Goal: Task Accomplishment & Management: Manage account settings

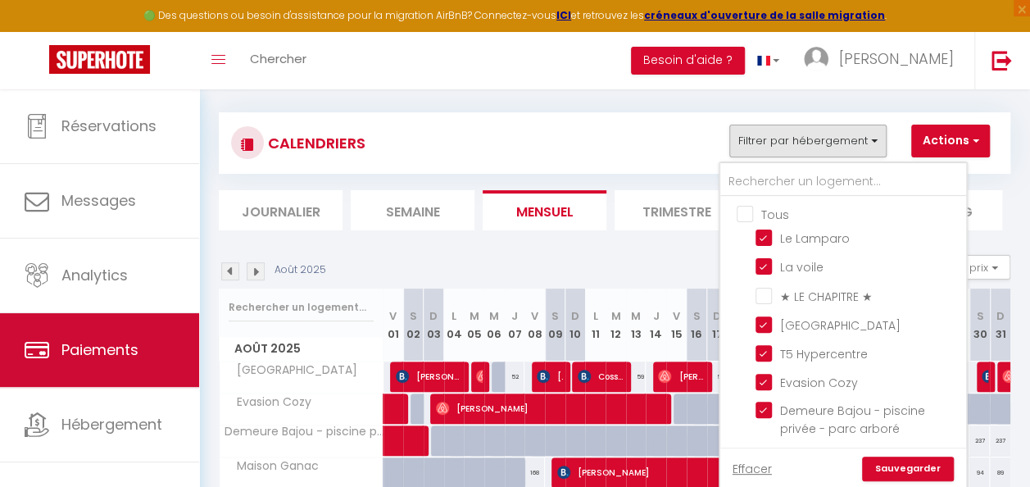
scroll to position [87, 0]
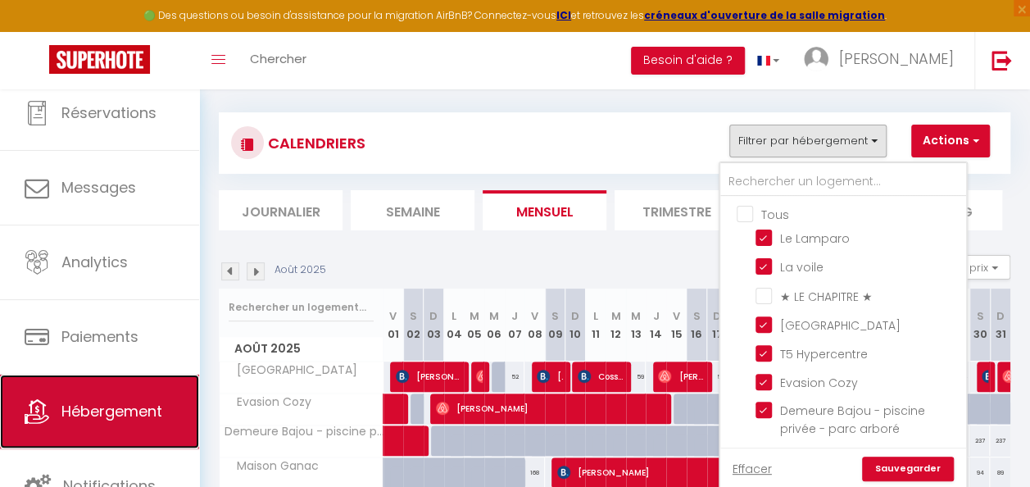
click at [102, 428] on link "Hébergement" at bounding box center [99, 411] width 199 height 74
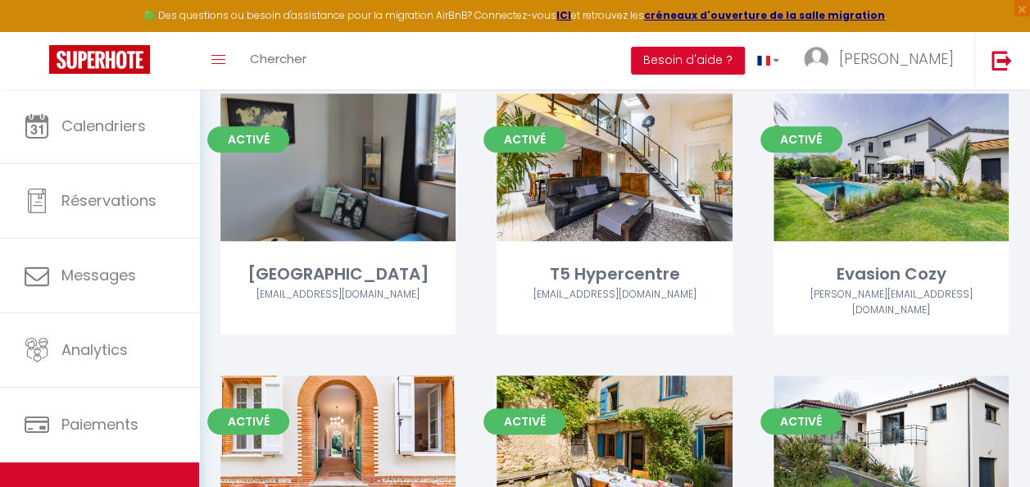
scroll to position [573, 0]
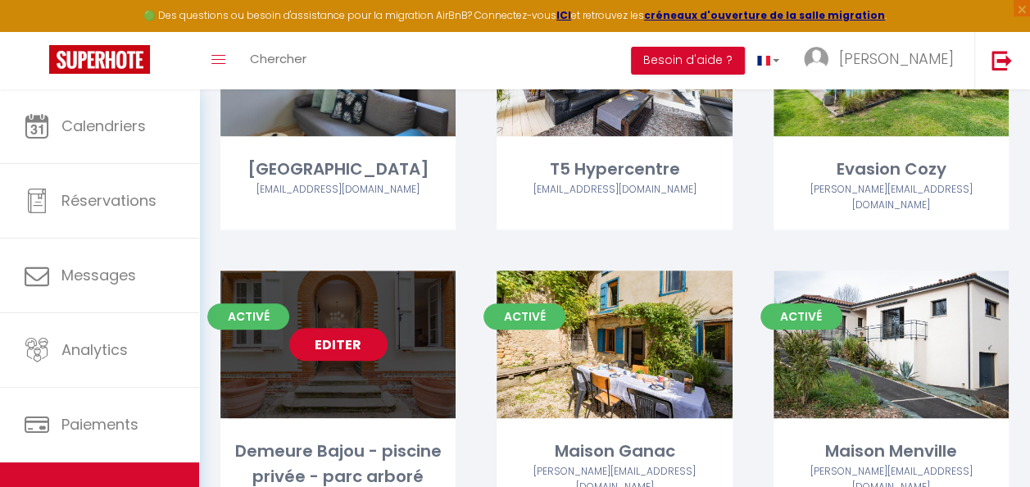
click at [333, 328] on link "Editer" at bounding box center [338, 344] width 98 height 33
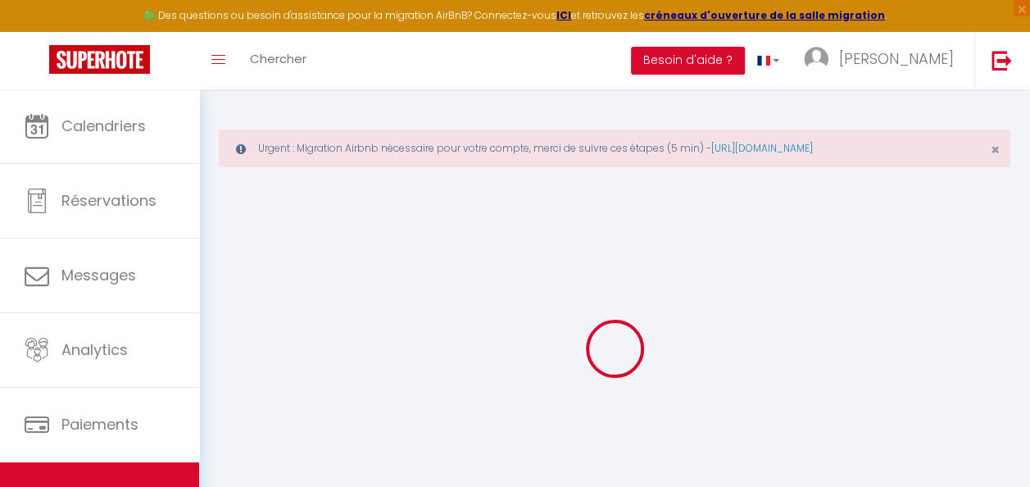
select select "+ 35 %"
checkbox input "false"
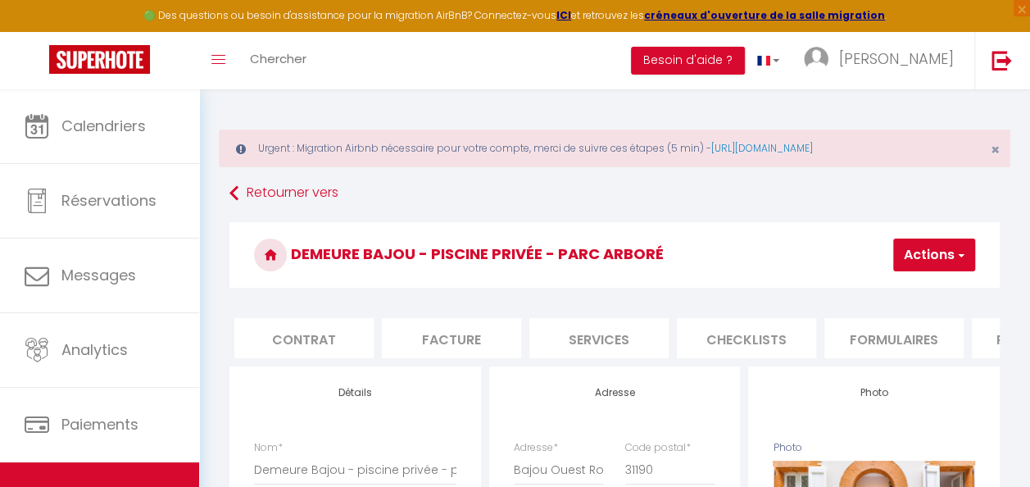
scroll to position [0, 206]
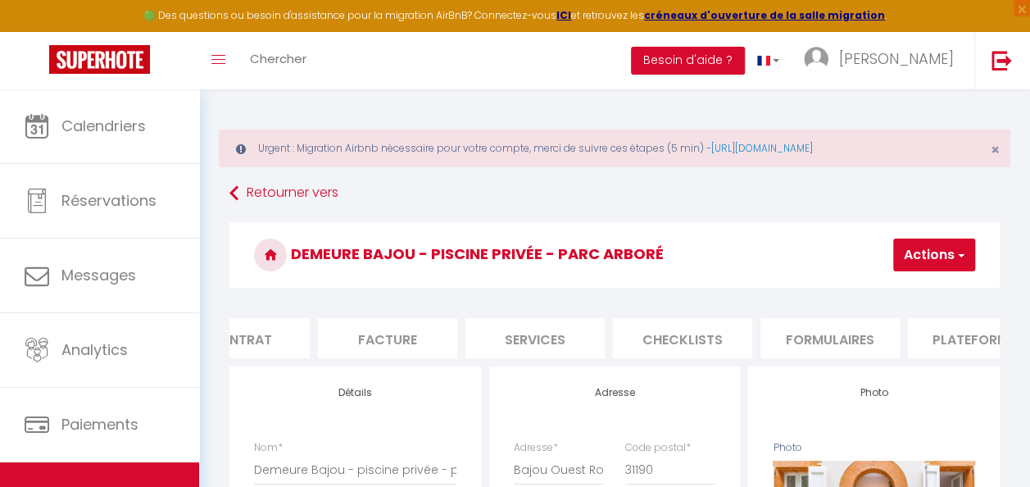
click at [950, 333] on li "Plateformes" at bounding box center [977, 338] width 139 height 40
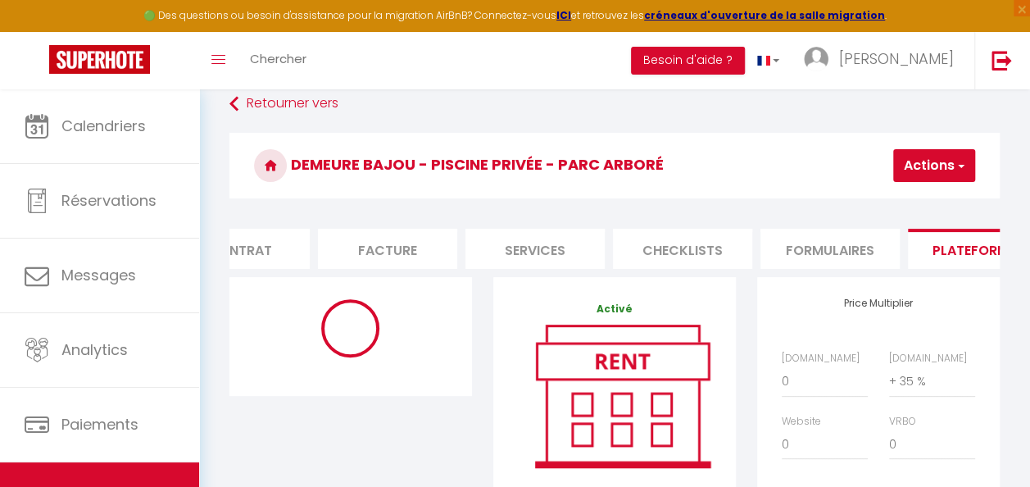
scroll to position [164, 0]
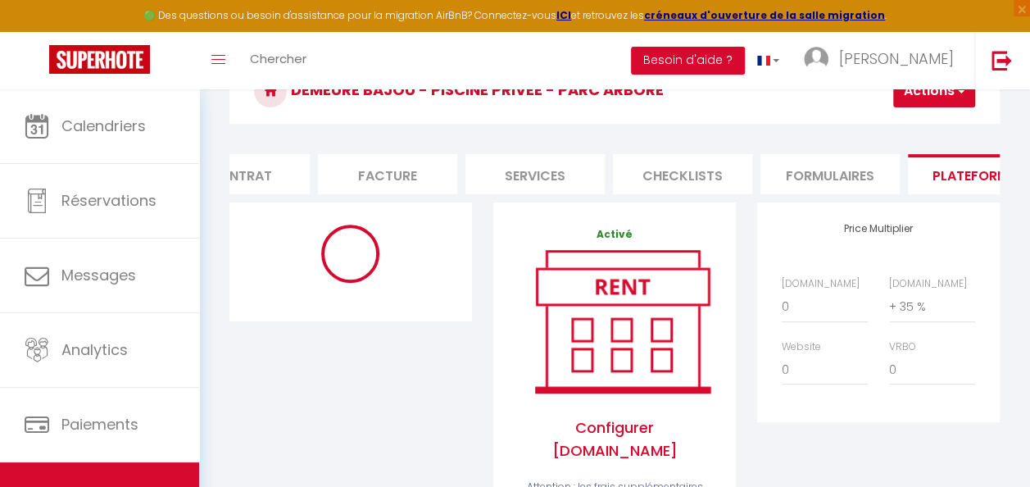
select select "3238-1180488449752860351"
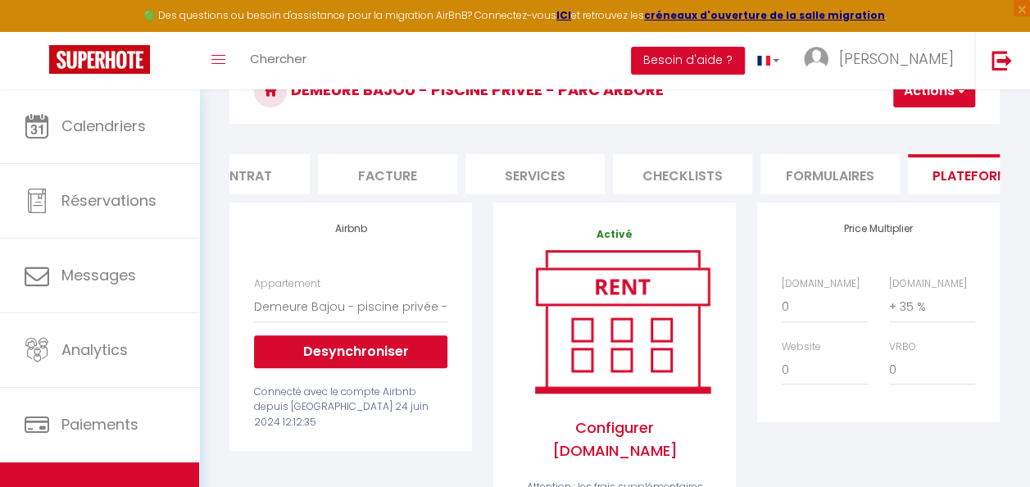
scroll to position [246, 0]
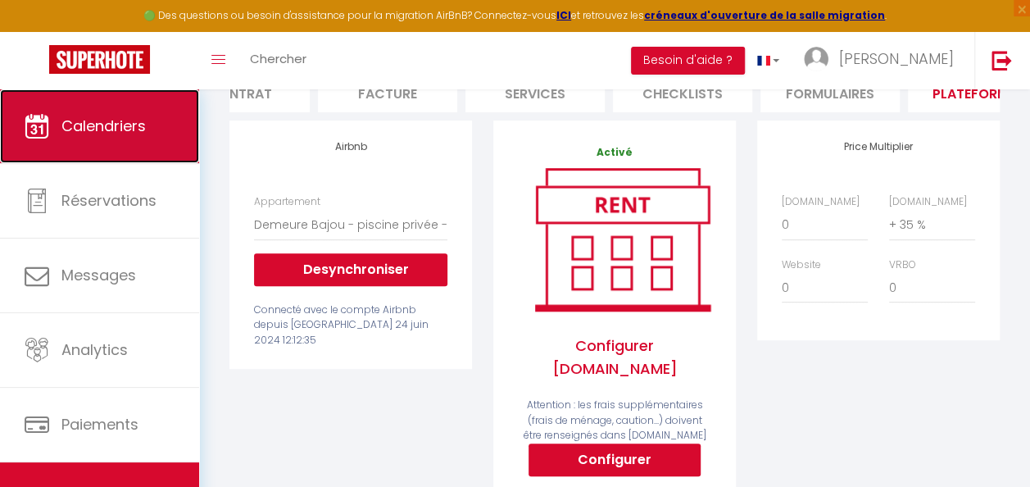
click at [115, 140] on link "Calendriers" at bounding box center [99, 126] width 199 height 74
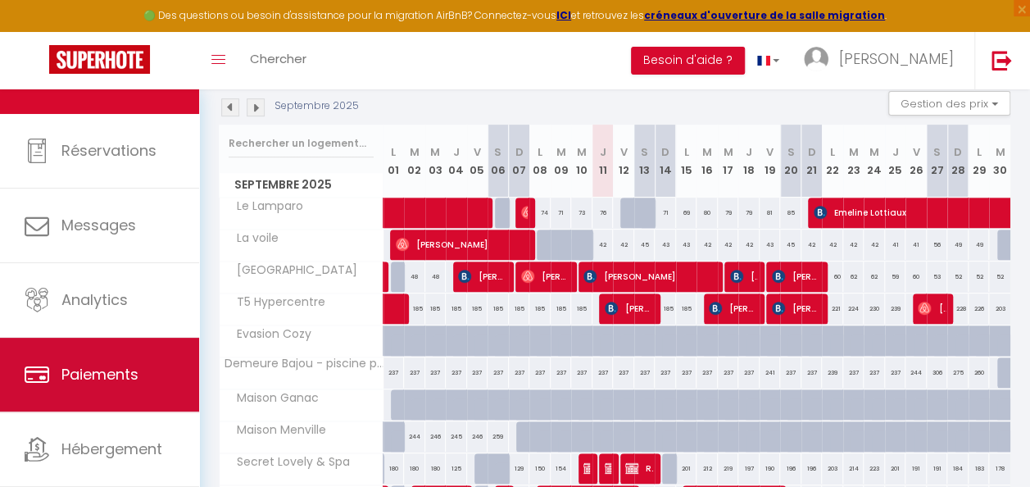
scroll to position [87, 0]
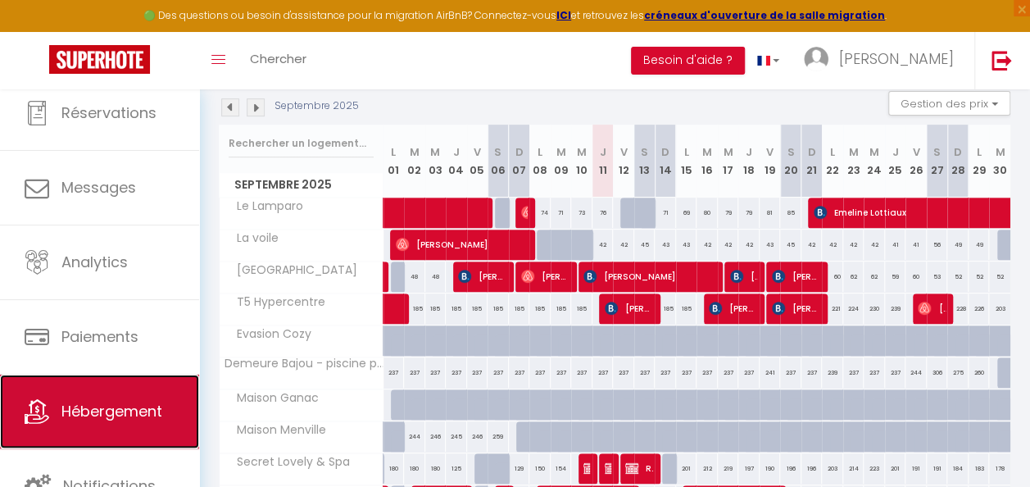
click at [120, 403] on span "Hébergement" at bounding box center [111, 411] width 101 height 20
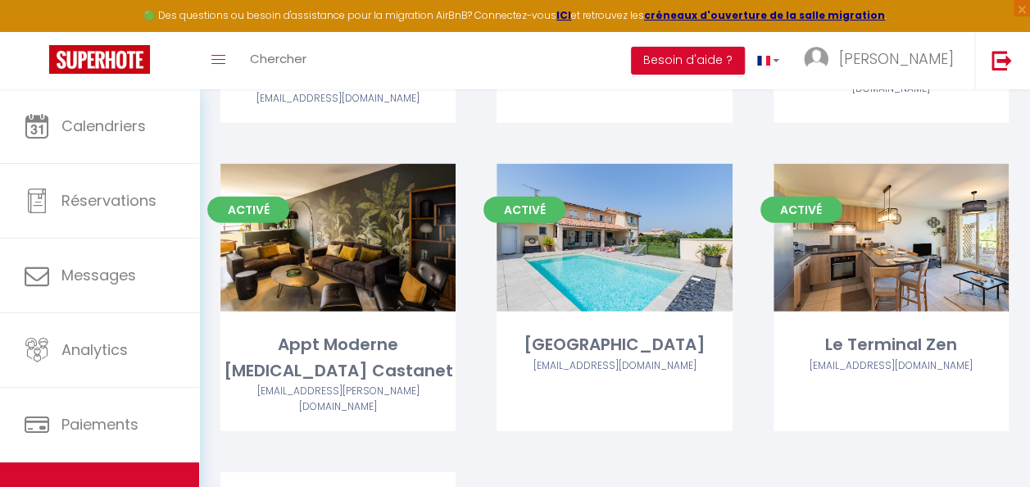
scroll to position [1884, 0]
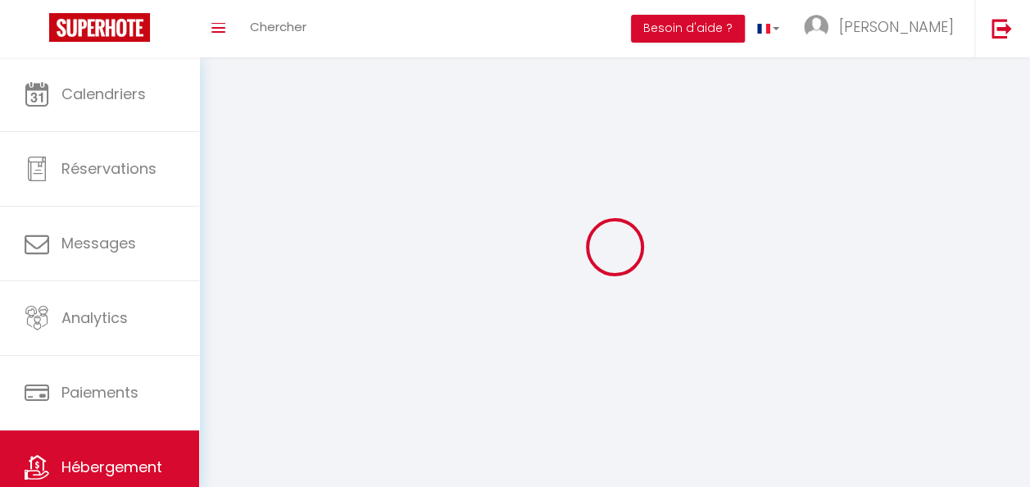
select select "1"
select select
select select "28"
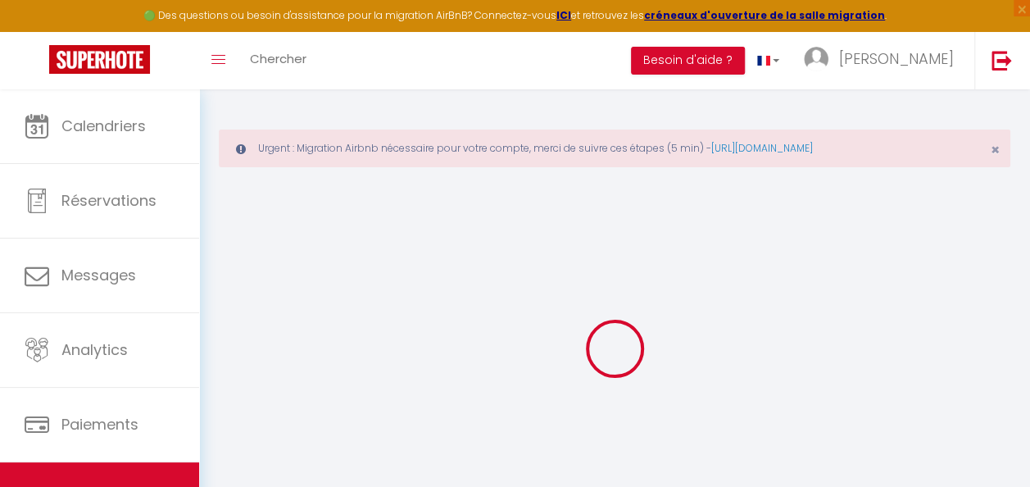
select select
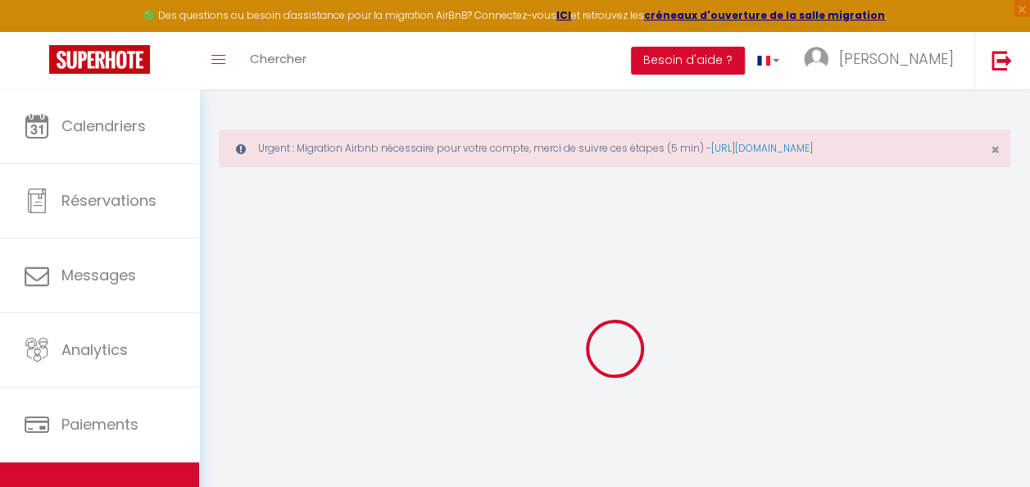
select select
checkbox input "false"
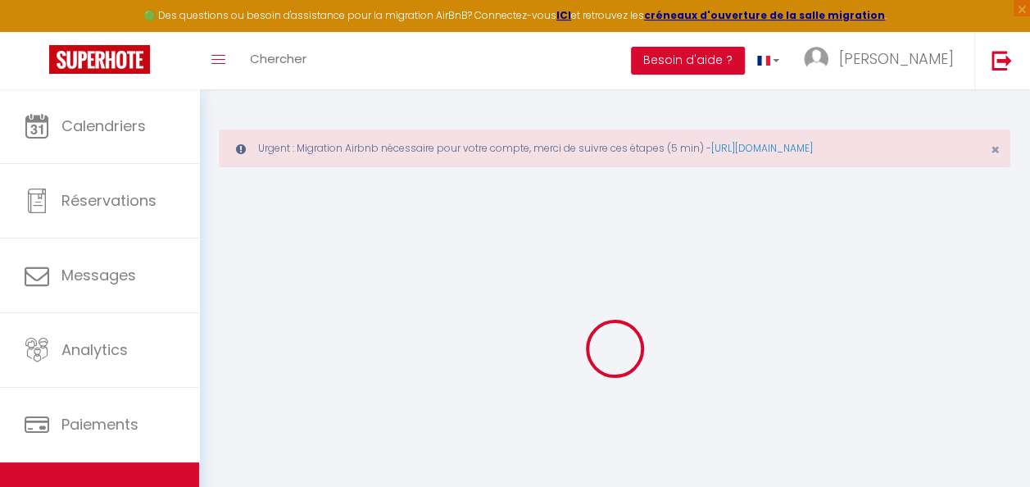
select select
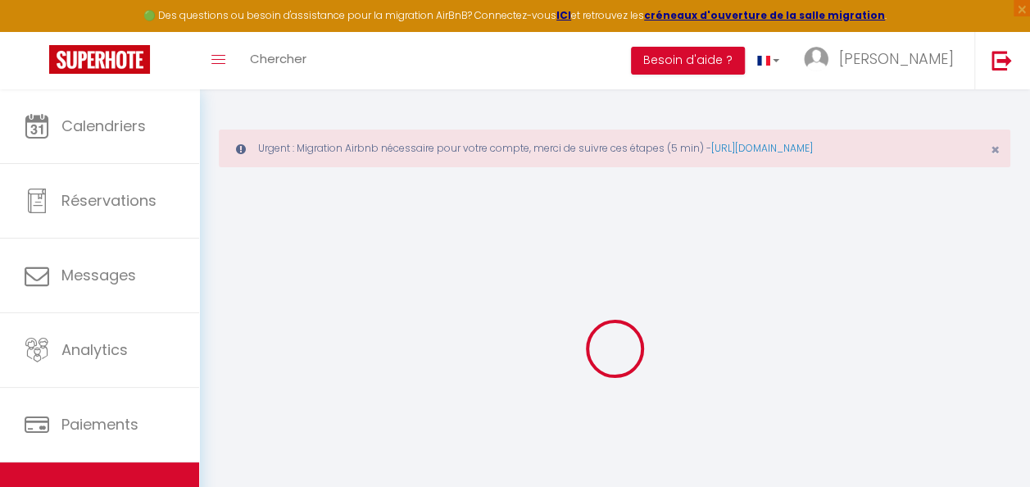
select select
checkbox input "false"
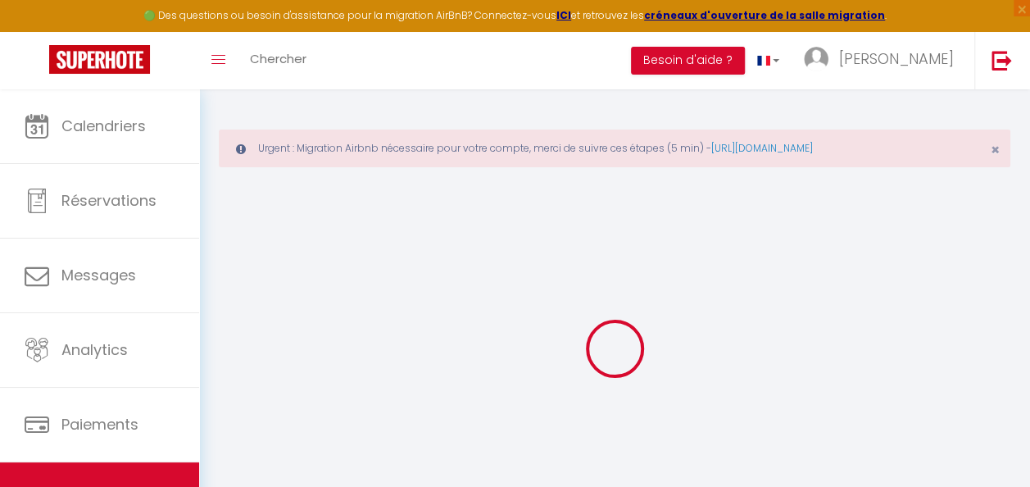
checkbox input "false"
select select
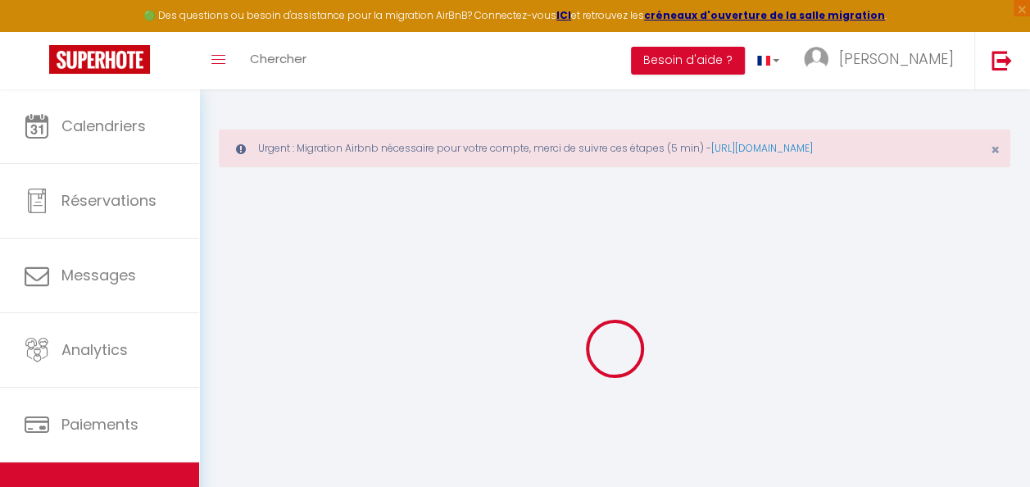
select select
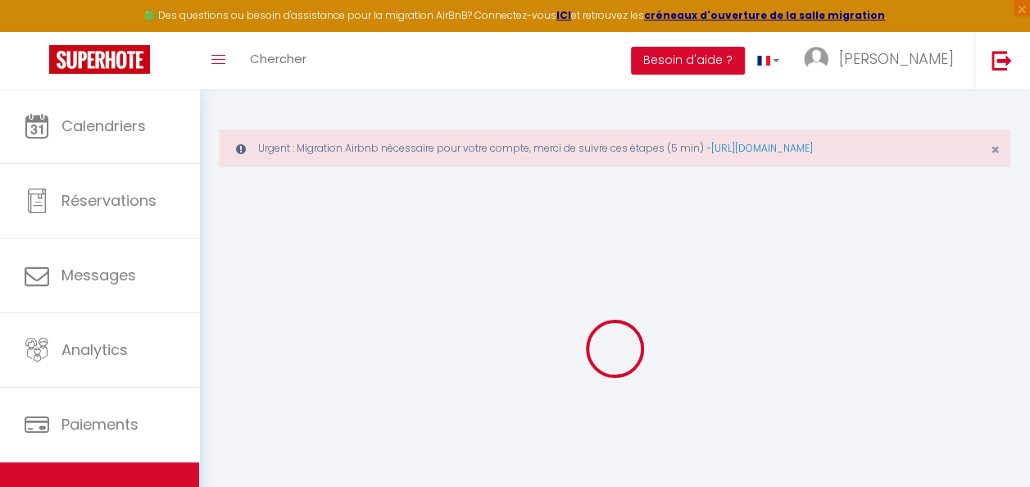
checkbox input "false"
select select
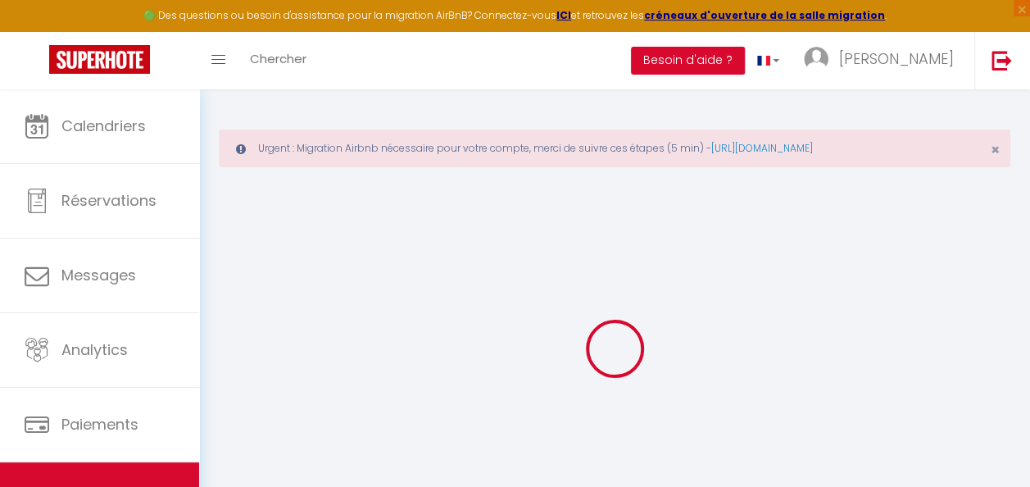
select select
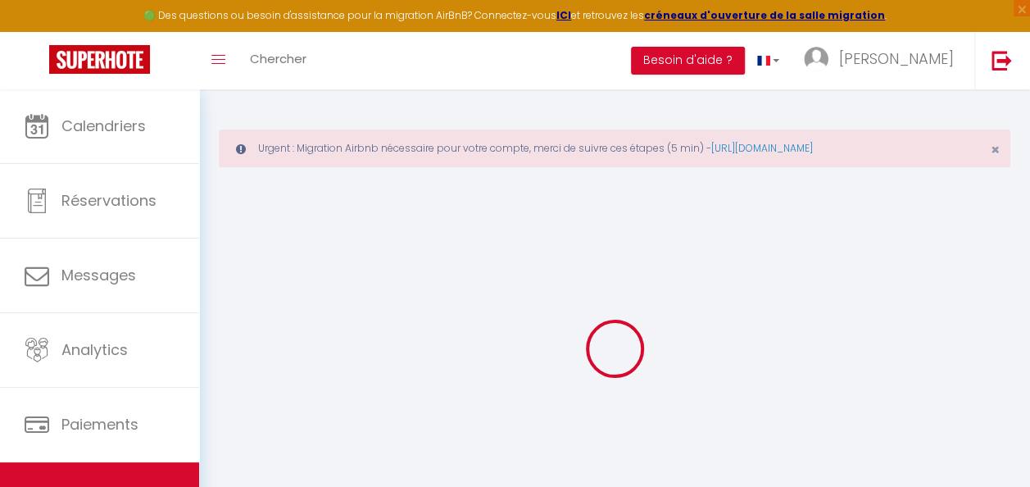
select select
checkbox input "false"
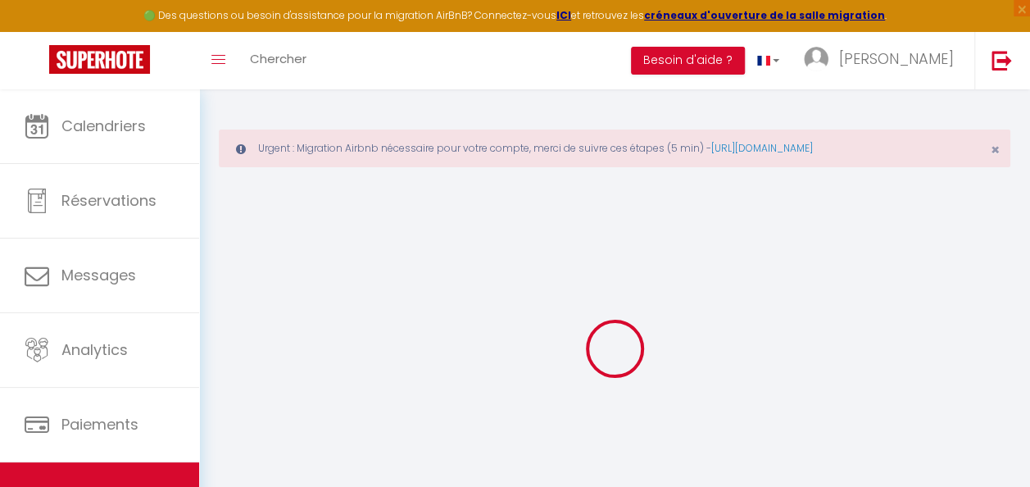
checkbox input "false"
select select
type input "[GEOGRAPHIC_DATA]"
type input "[PERSON_NAME]"
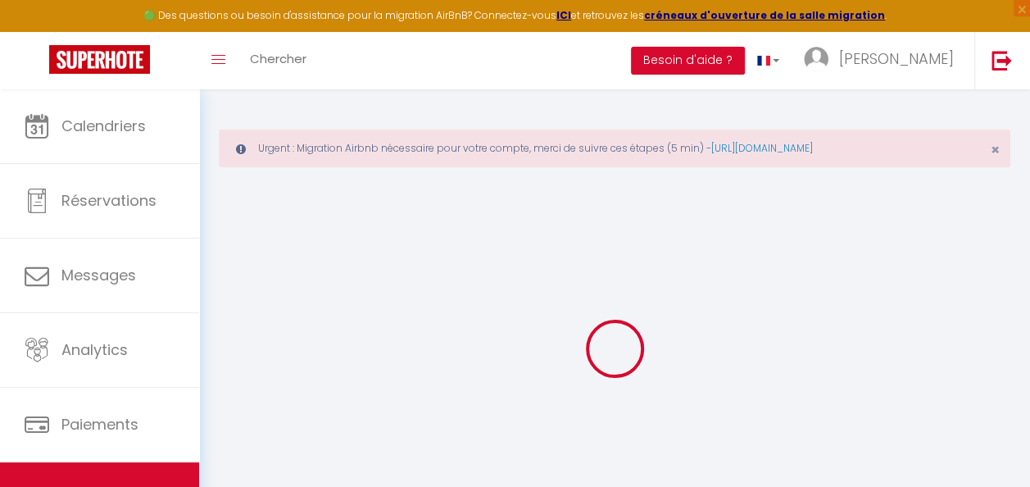
type input "DARMANI"
type input "[STREET_ADDRESS]"
type input "31600"
type input "SAUBENS"
select select "houses"
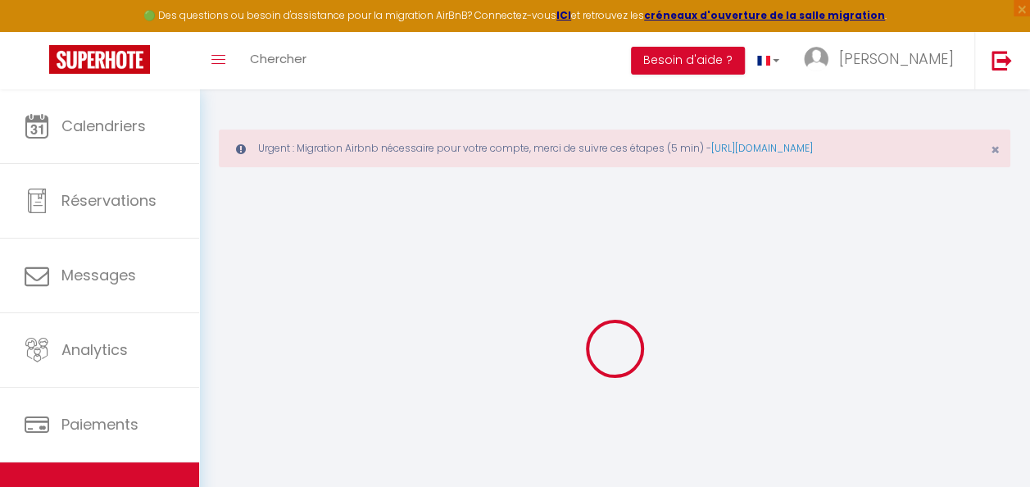
select select "10"
select select "5"
select select "2"
type input "190"
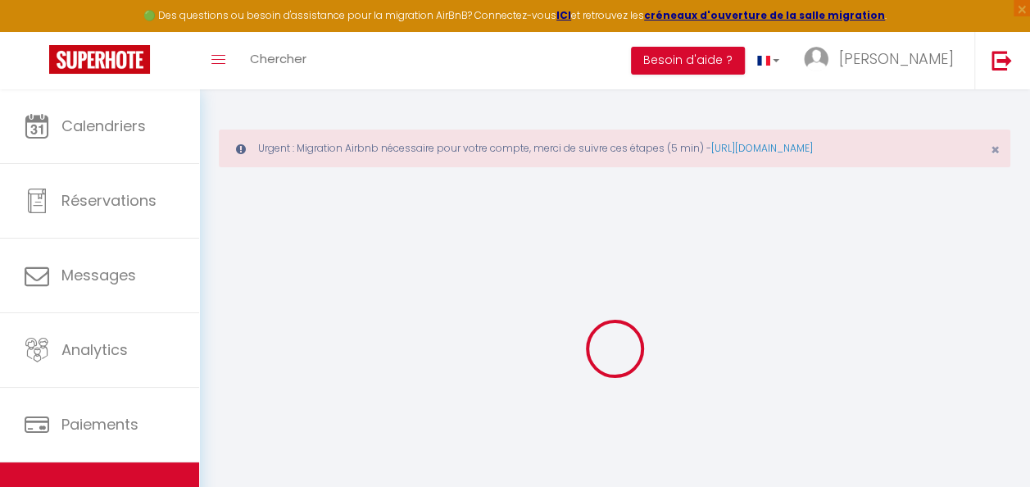
type input "200"
type input "900"
select select
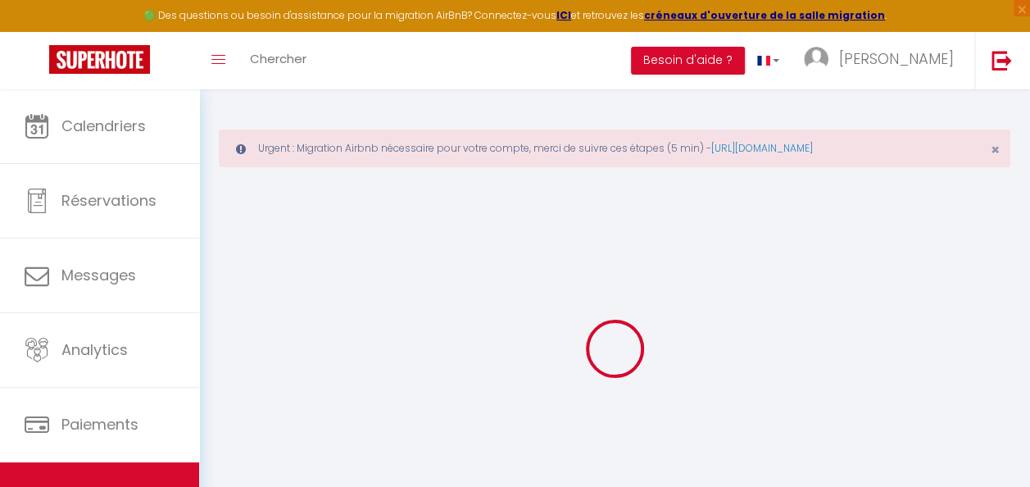
select select
type input "[STREET_ADDRESS]"
type input "31600"
type input "SAUBENS"
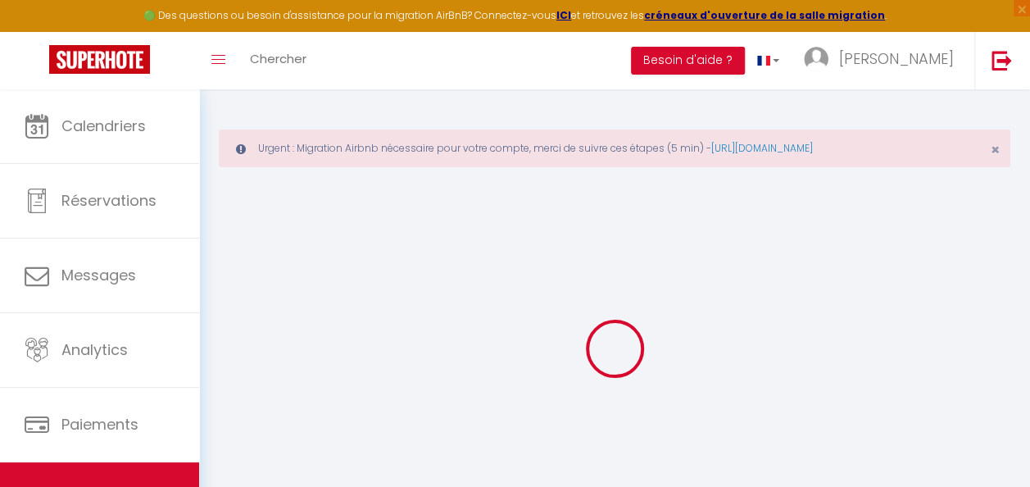
type input "[PERSON_NAME][EMAIL_ADDRESS][DOMAIN_NAME]"
select select "6052"
checkbox input "false"
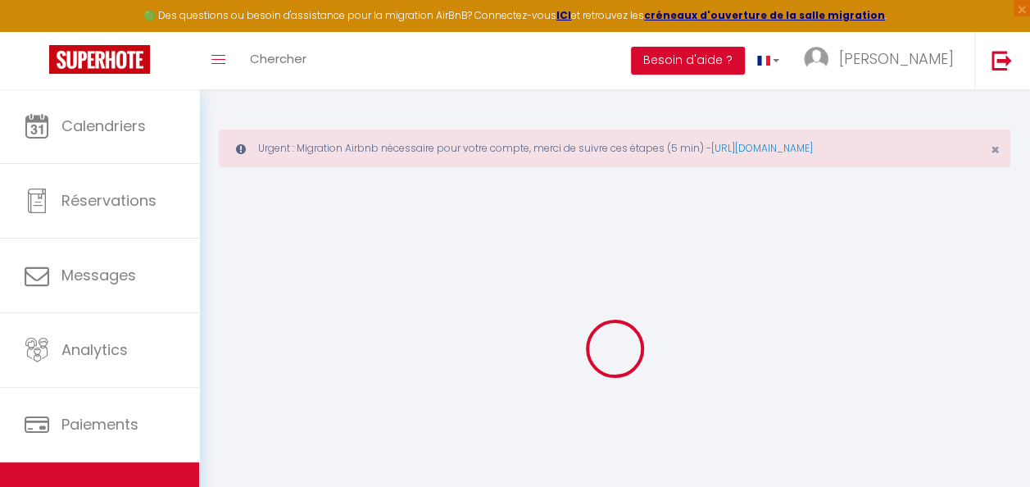
checkbox input "false"
type input "0"
checkbox input "false"
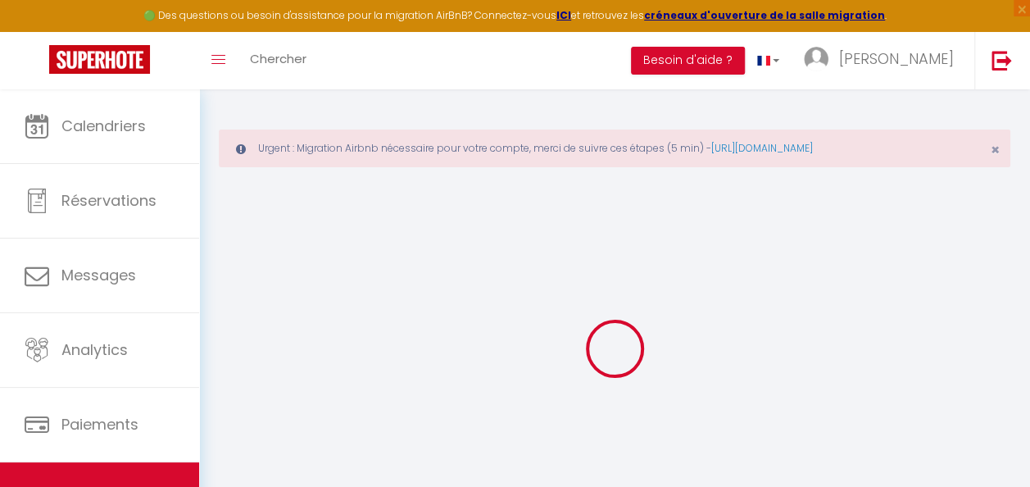
checkbox input "false"
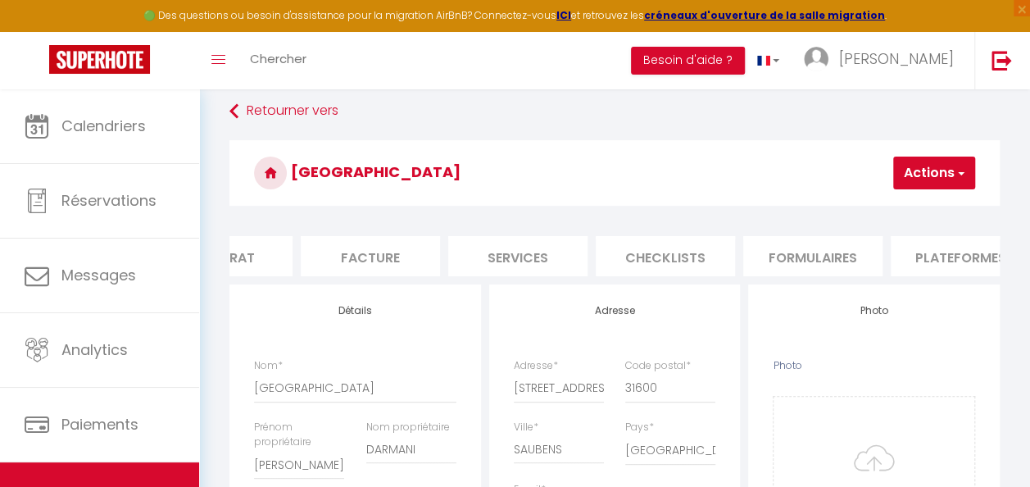
scroll to position [0, 225]
click at [929, 251] on li "Plateformes" at bounding box center [958, 256] width 139 height 40
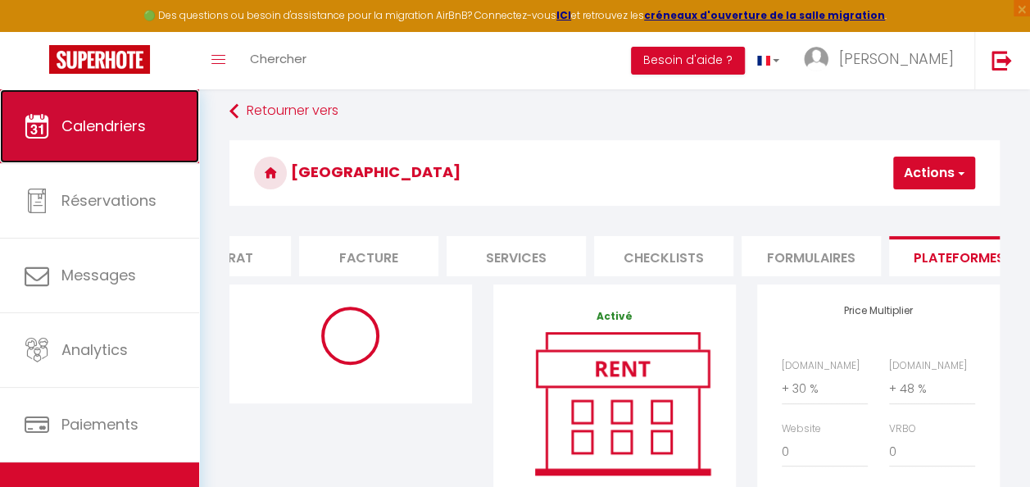
click at [143, 129] on span "Calendriers" at bounding box center [103, 125] width 84 height 20
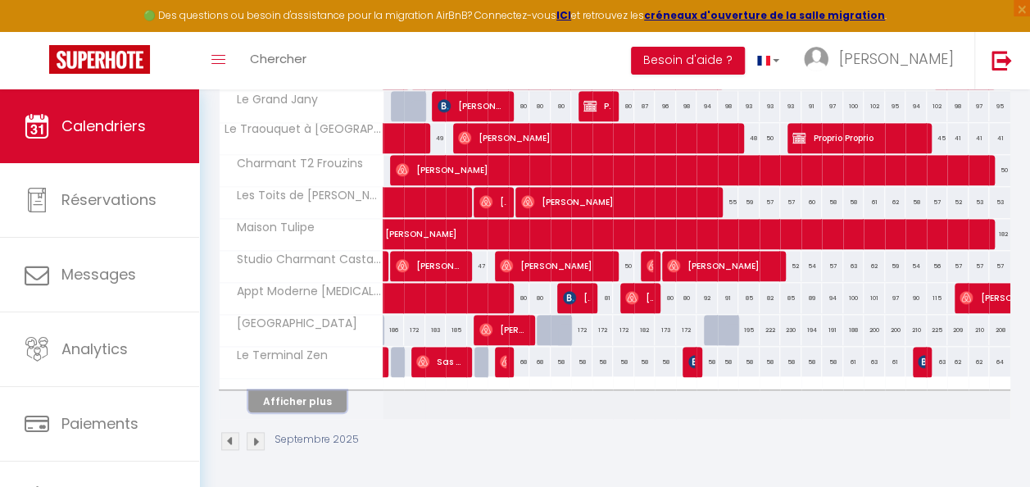
click at [311, 391] on button "Afficher plus" at bounding box center [297, 401] width 98 height 22
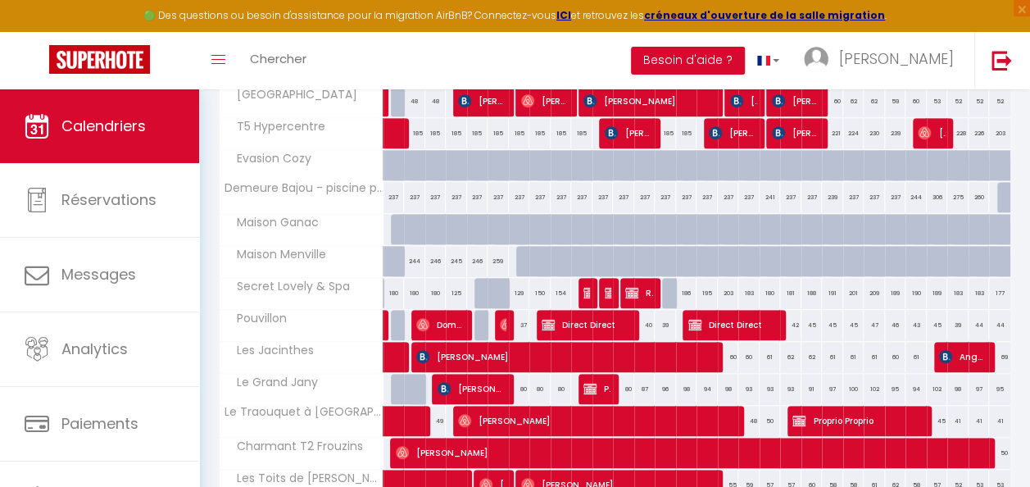
scroll to position [45, 0]
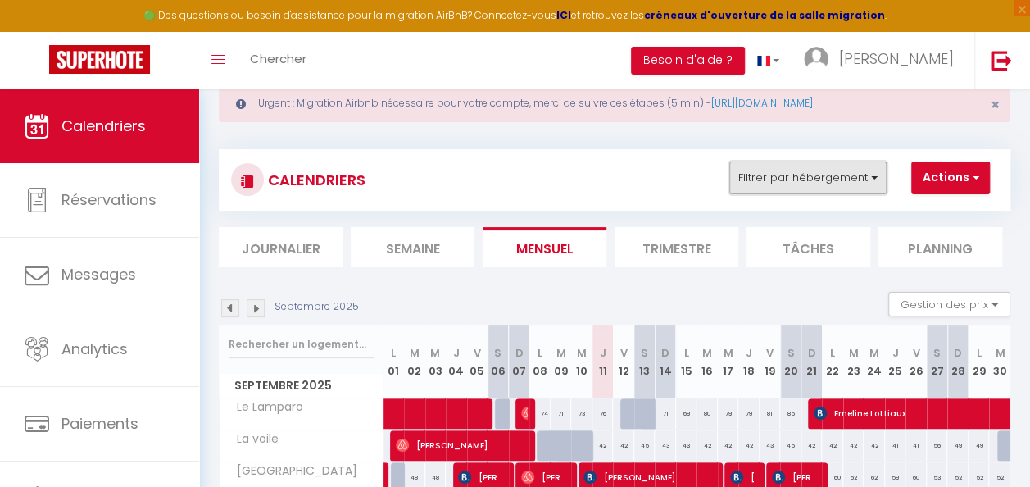
click at [839, 186] on button "Filtrer par hébergement" at bounding box center [807, 177] width 157 height 33
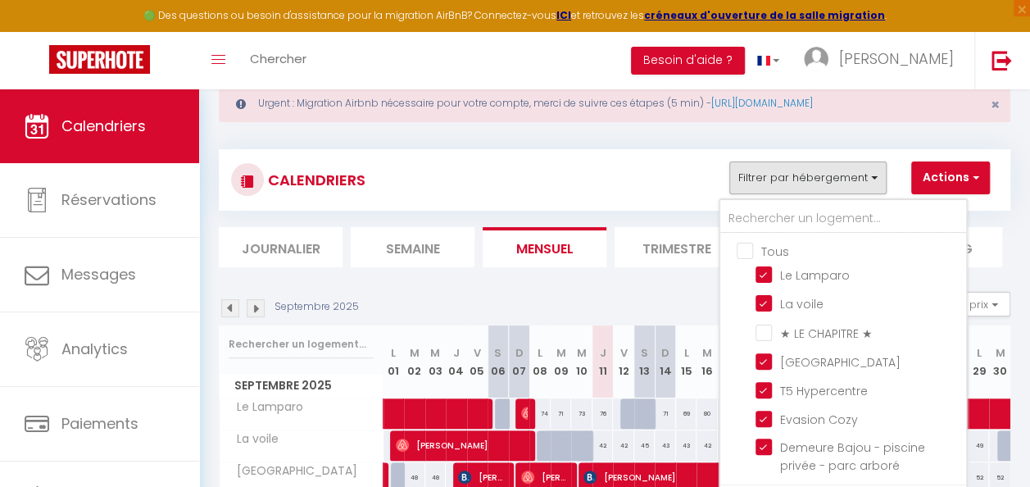
click at [742, 252] on input "Tous" at bounding box center [859, 250] width 246 height 16
checkbox input "true"
click at [742, 252] on input "Tous" at bounding box center [859, 250] width 246 height 16
checkbox input "false"
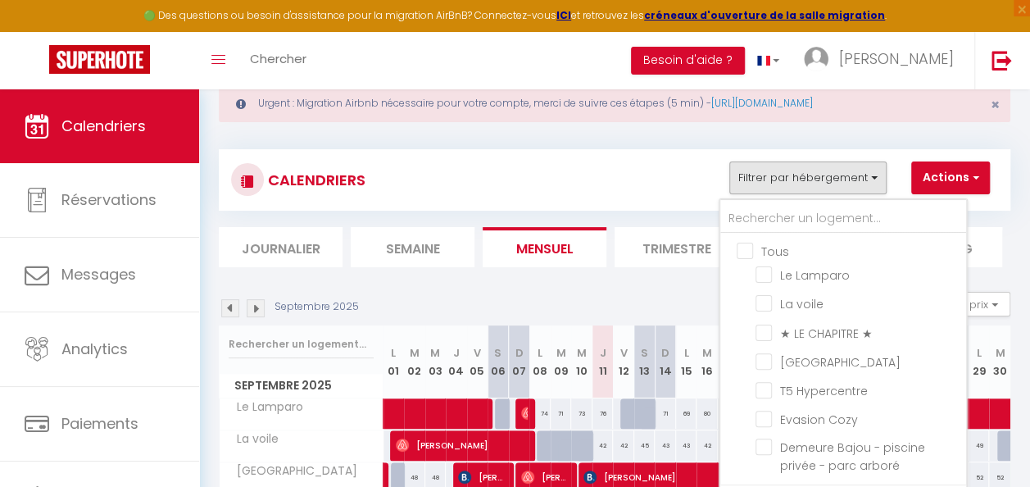
checkbox input "false"
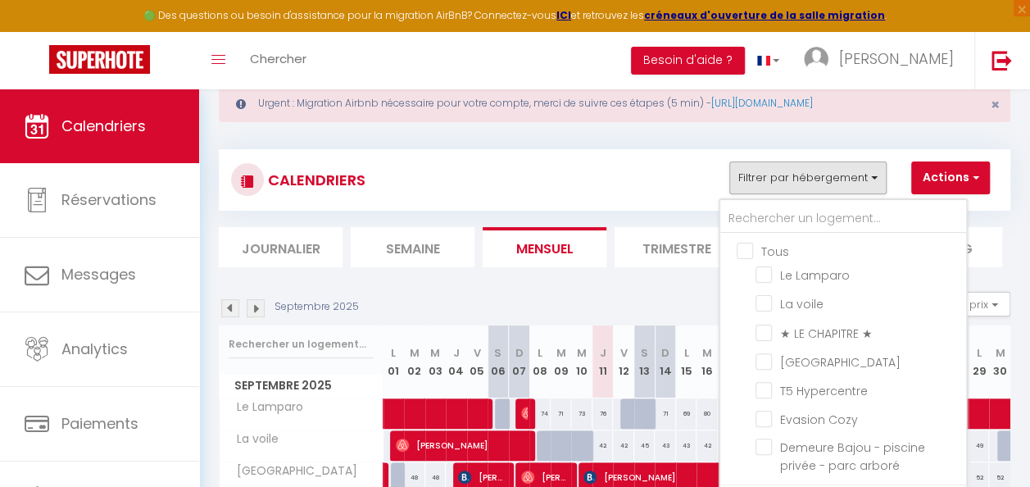
checkbox input "false"
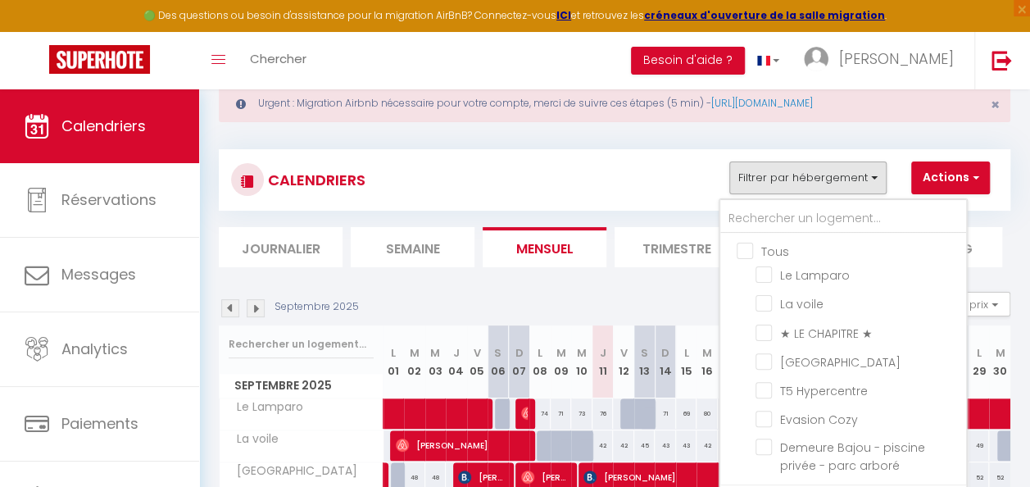
checkbox input "false"
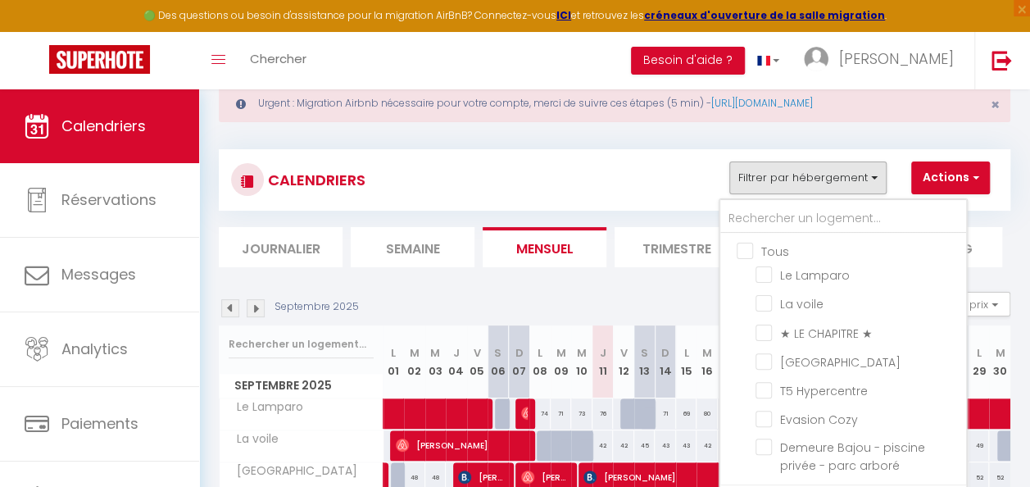
checkbox input "false"
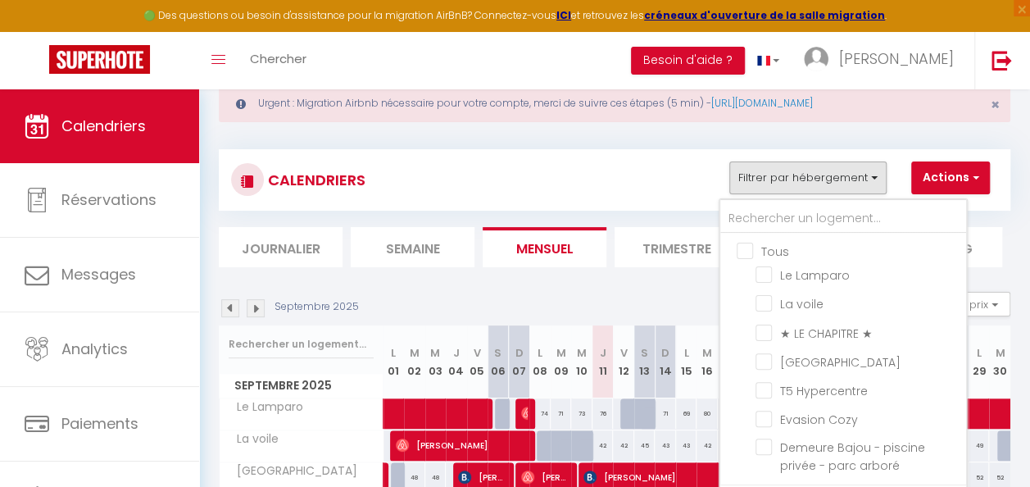
checkbox input "false"
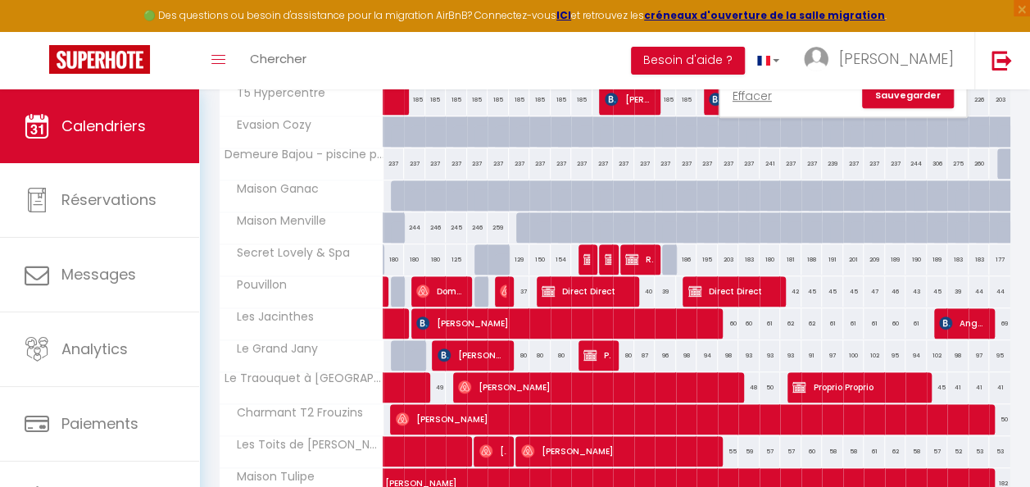
scroll to position [291, 0]
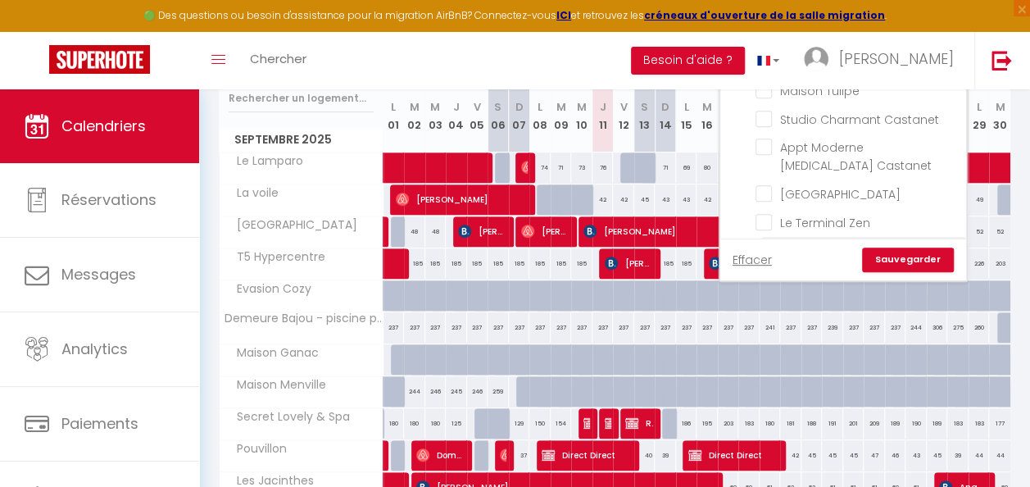
click at [764, 242] on input "[GEOGRAPHIC_DATA]" at bounding box center [857, 250] width 205 height 16
checkbox input "true"
click at [908, 255] on link "Sauvegarder" at bounding box center [908, 259] width 92 height 25
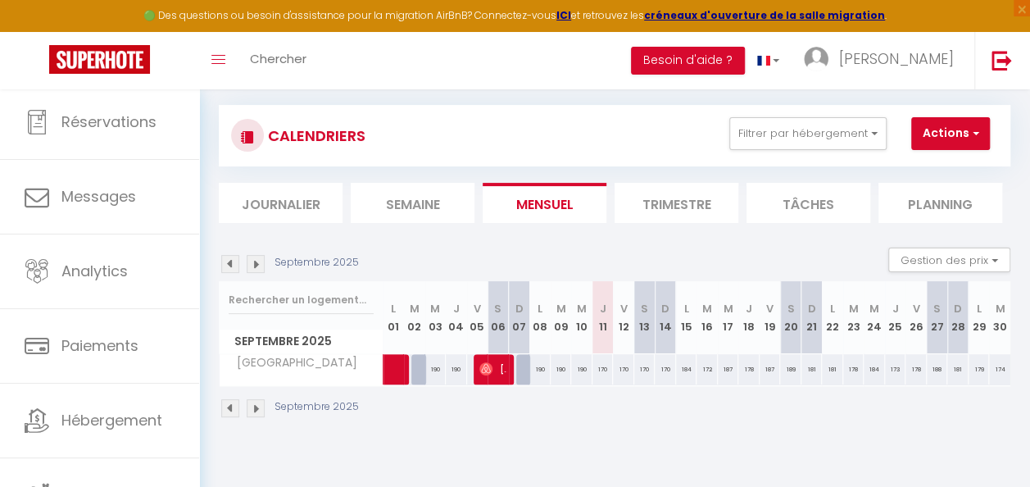
scroll to position [87, 0]
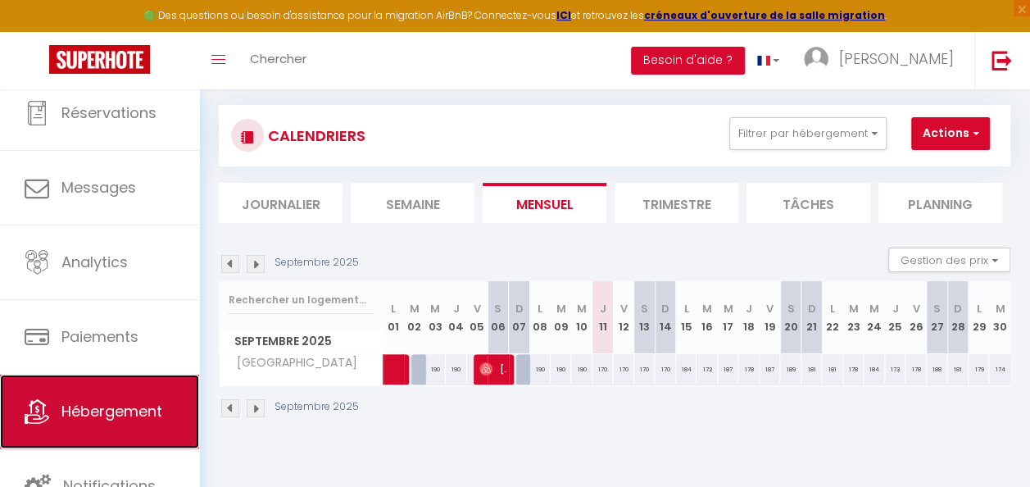
click at [129, 417] on span "Hébergement" at bounding box center [111, 411] width 101 height 20
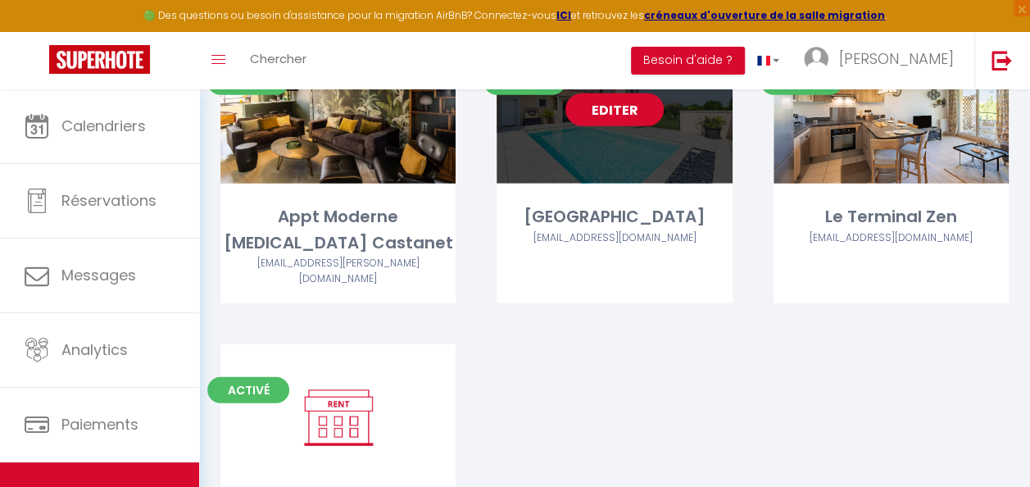
scroll to position [1638, 0]
